Goal: Task Accomplishment & Management: Manage account settings

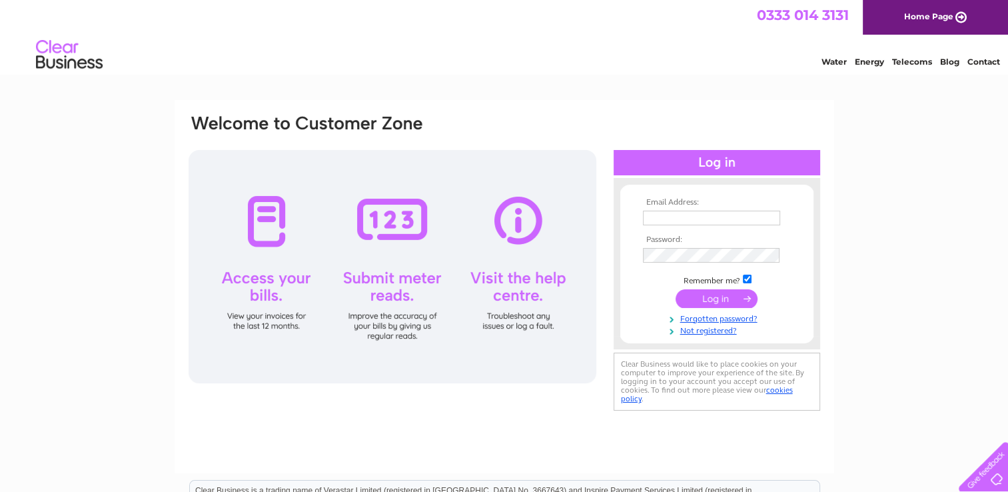
type input "nanakdarbarnorthlondon@btinternet.com"
click at [709, 293] on input "submit" at bounding box center [716, 298] width 82 height 19
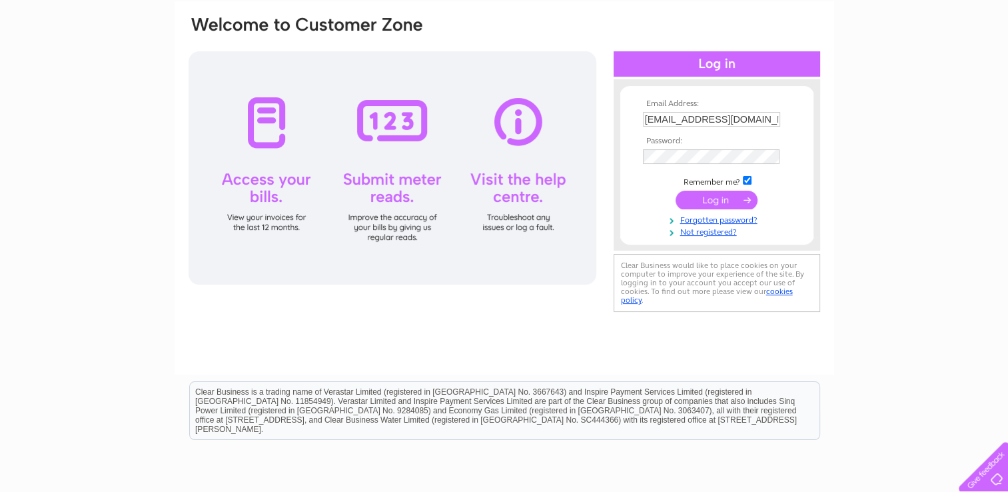
scroll to position [133, 0]
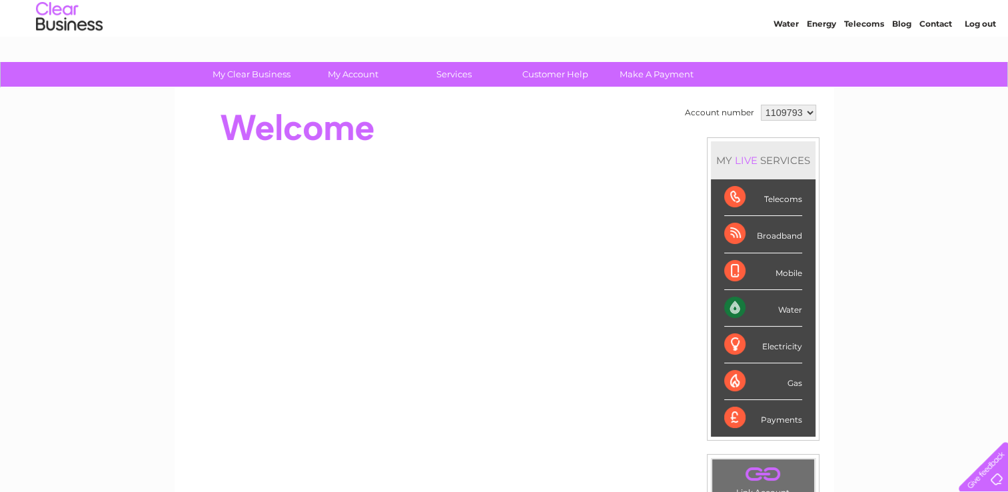
scroll to position [31, 0]
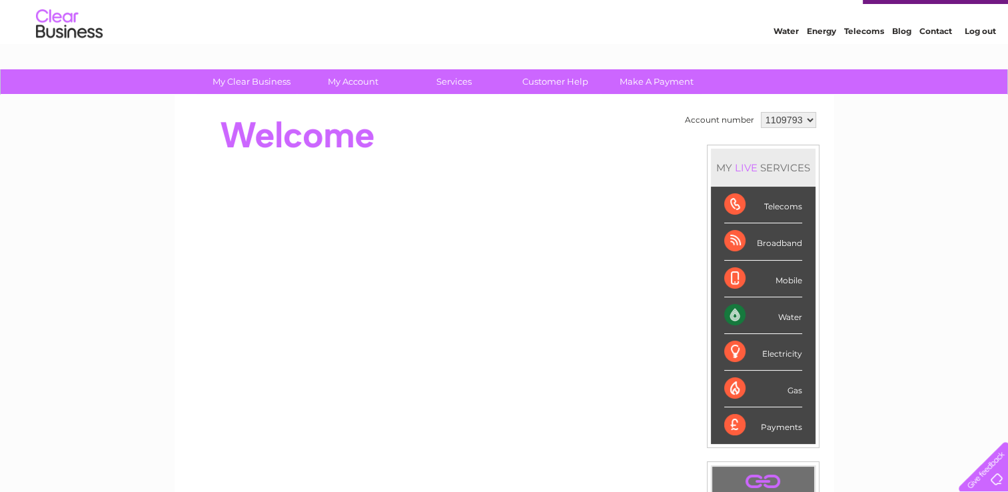
click at [733, 308] on div "Water" at bounding box center [763, 315] width 78 height 37
click at [734, 308] on div "Water" at bounding box center [763, 315] width 78 height 37
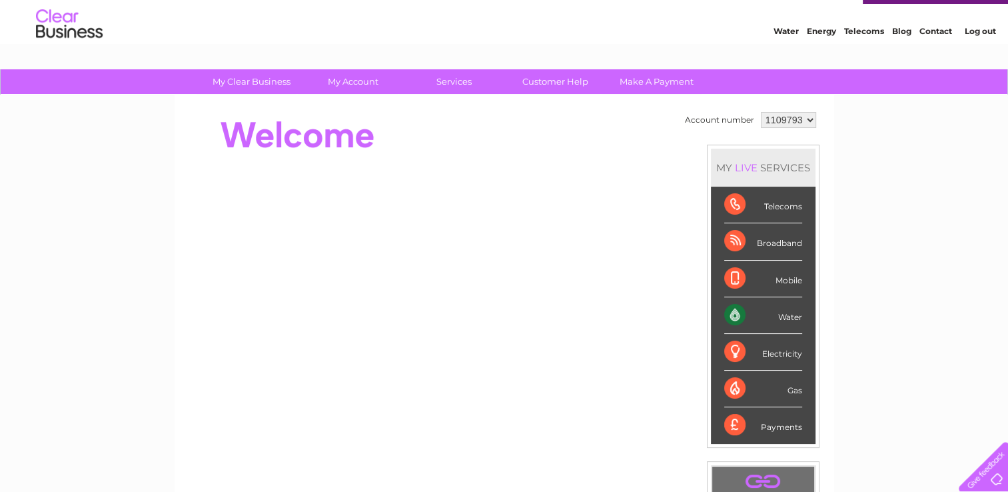
click at [734, 308] on div "Water" at bounding box center [763, 315] width 78 height 37
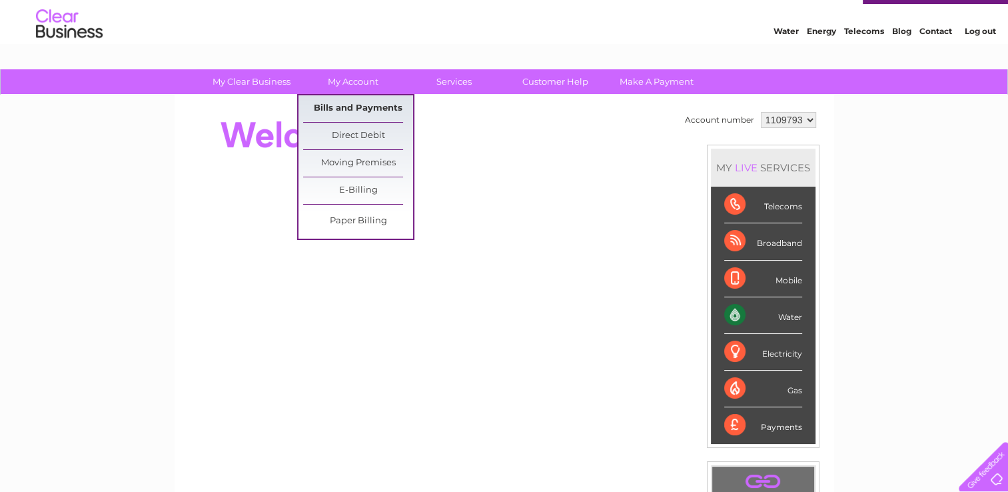
click at [368, 105] on link "Bills and Payments" at bounding box center [358, 108] width 110 height 27
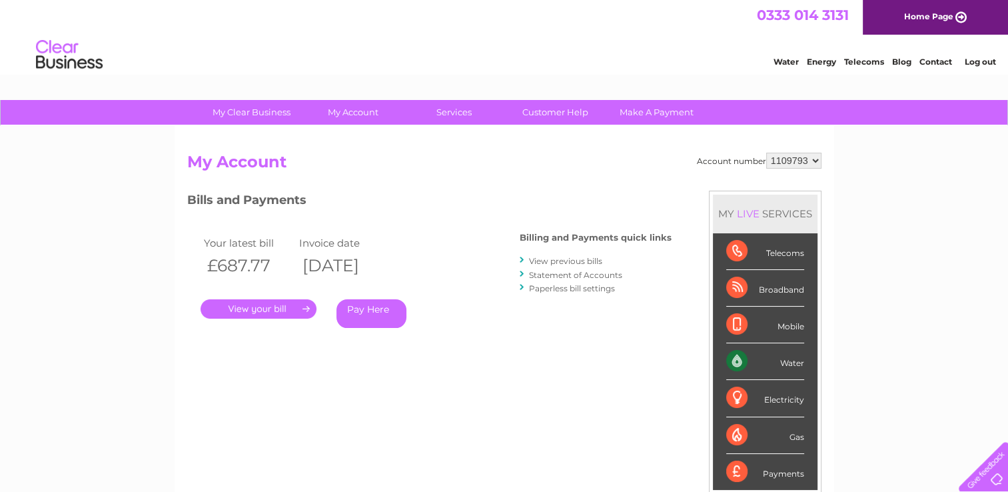
click at [288, 303] on link "." at bounding box center [259, 308] width 116 height 19
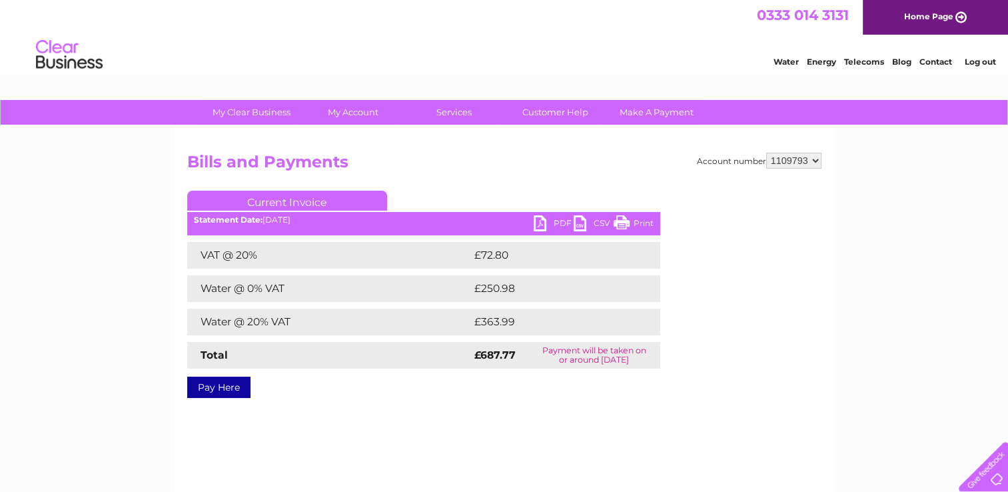
click at [561, 220] on link "PDF" at bounding box center [554, 224] width 40 height 19
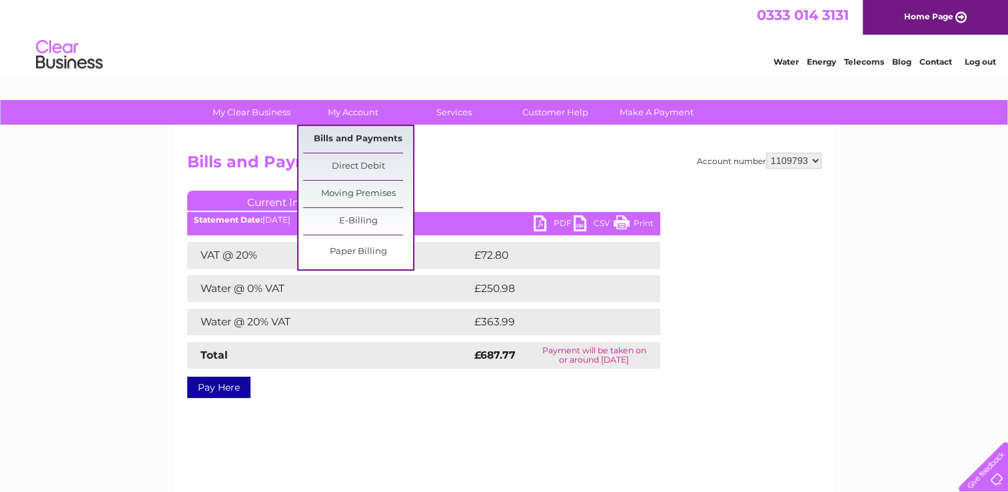
click at [350, 139] on link "Bills and Payments" at bounding box center [358, 139] width 110 height 27
click at [352, 139] on link "Bills and Payments" at bounding box center [358, 139] width 110 height 27
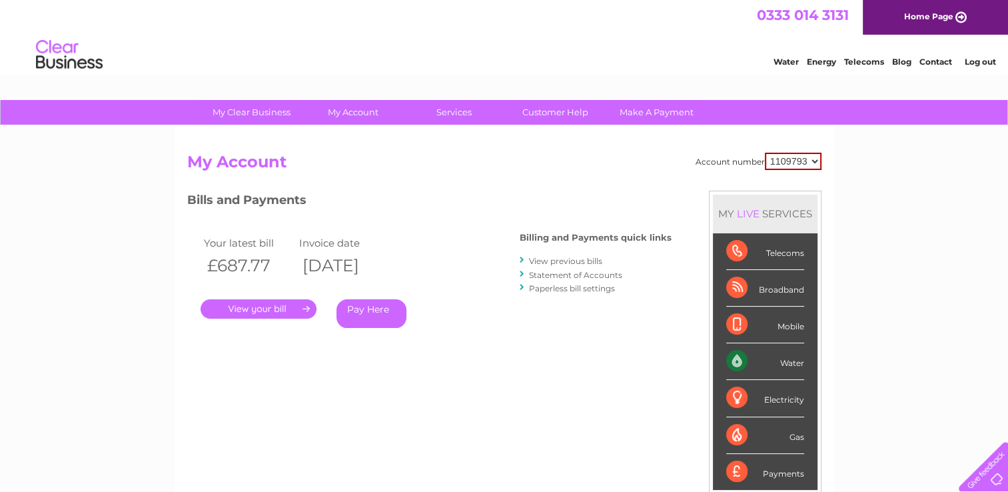
click at [568, 257] on link "View previous bills" at bounding box center [565, 261] width 73 height 10
click at [565, 260] on link "View previous bills" at bounding box center [565, 261] width 73 height 10
click at [564, 260] on link "View previous bills" at bounding box center [565, 261] width 73 height 10
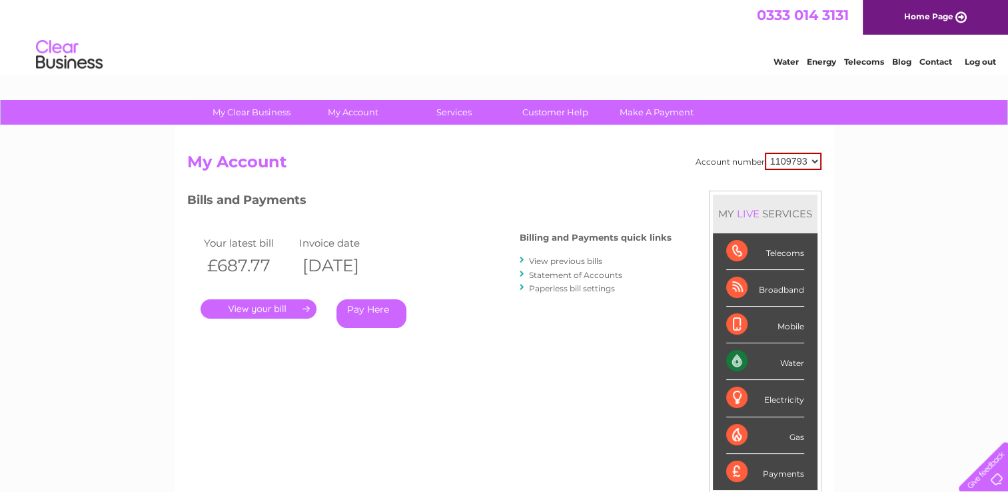
click at [564, 260] on link "View previous bills" at bounding box center [565, 261] width 73 height 10
click at [563, 260] on link "View previous bills" at bounding box center [565, 261] width 73 height 10
click at [562, 260] on link "View previous bills" at bounding box center [565, 261] width 73 height 10
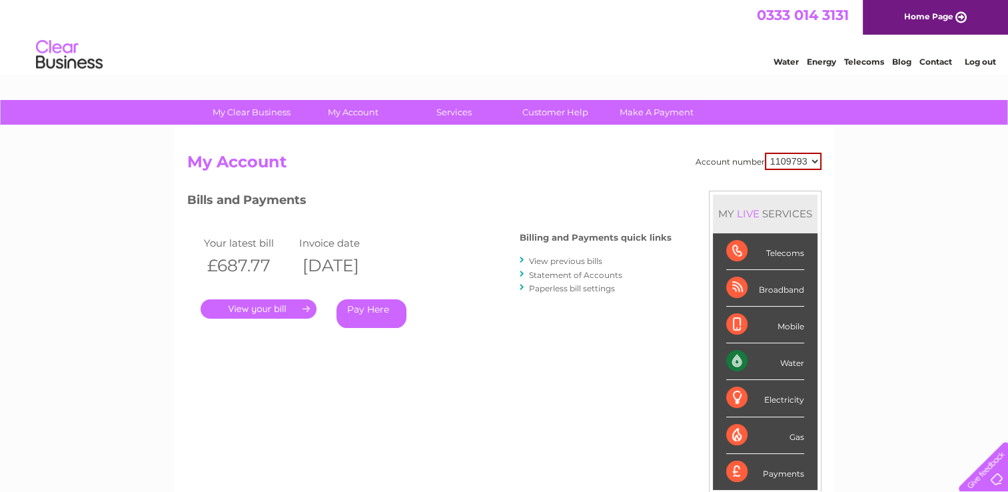
click at [562, 260] on link "View previous bills" at bounding box center [565, 261] width 73 height 10
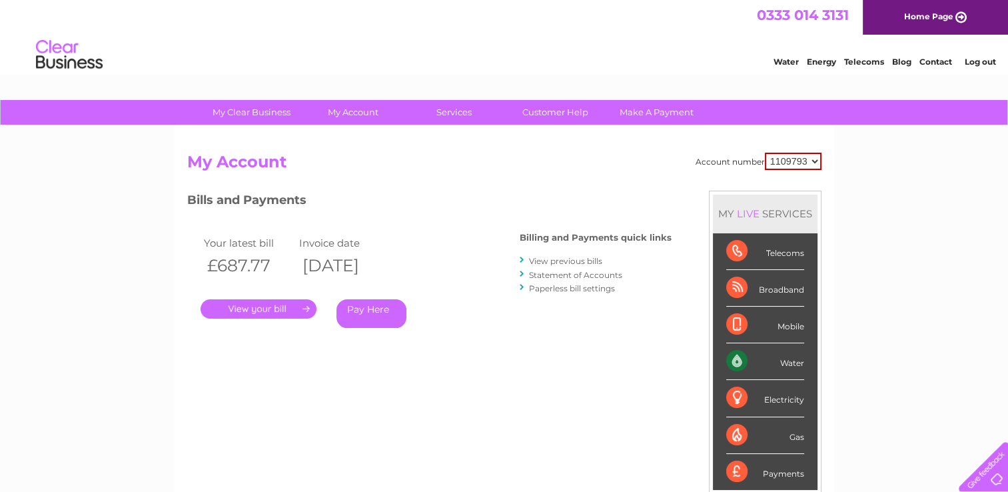
click at [562, 260] on link "View previous bills" at bounding box center [565, 261] width 73 height 10
click at [522, 259] on div at bounding box center [523, 260] width 6 height 13
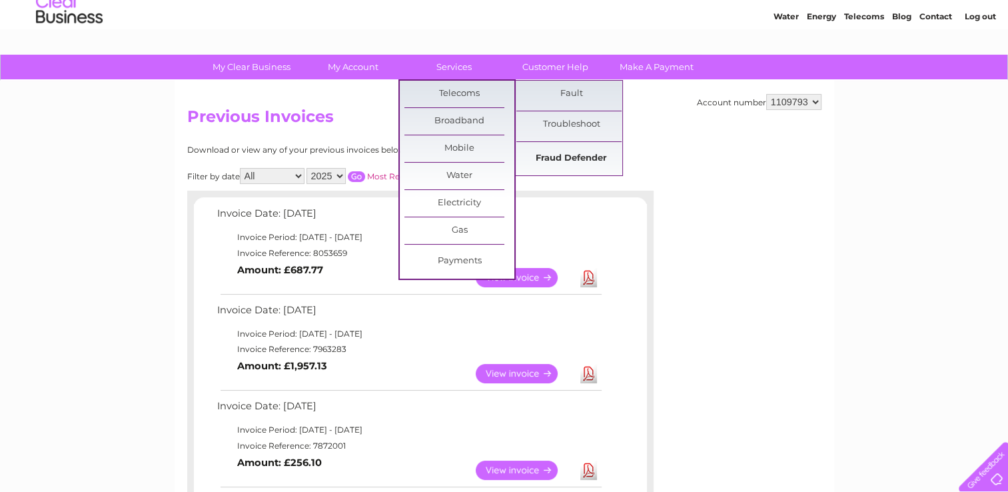
scroll to position [67, 0]
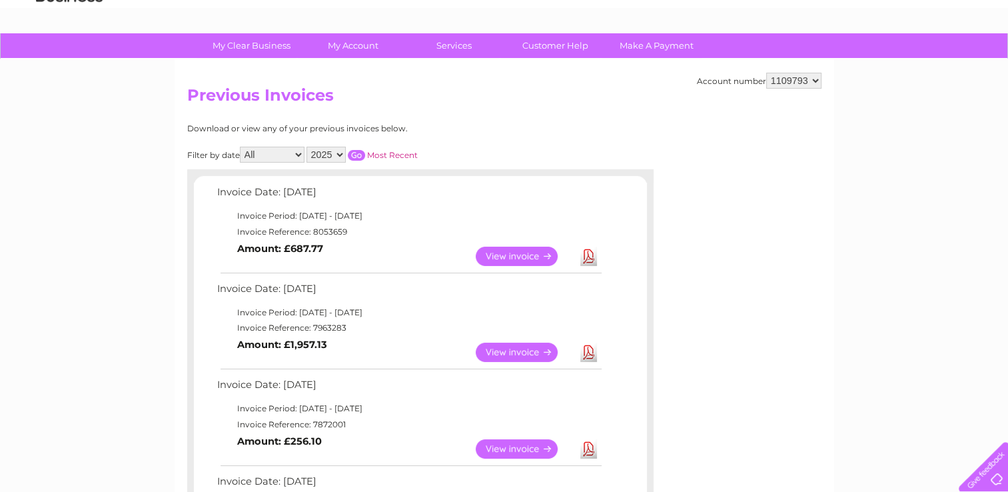
click at [518, 351] on link "View" at bounding box center [525, 351] width 98 height 19
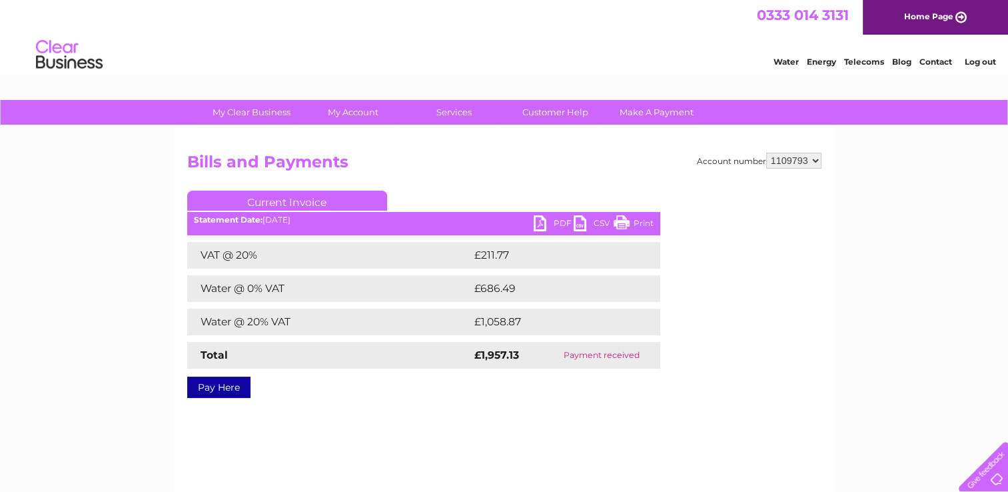
click at [556, 220] on link "PDF" at bounding box center [554, 224] width 40 height 19
